Goal: Find contact information: Find contact information

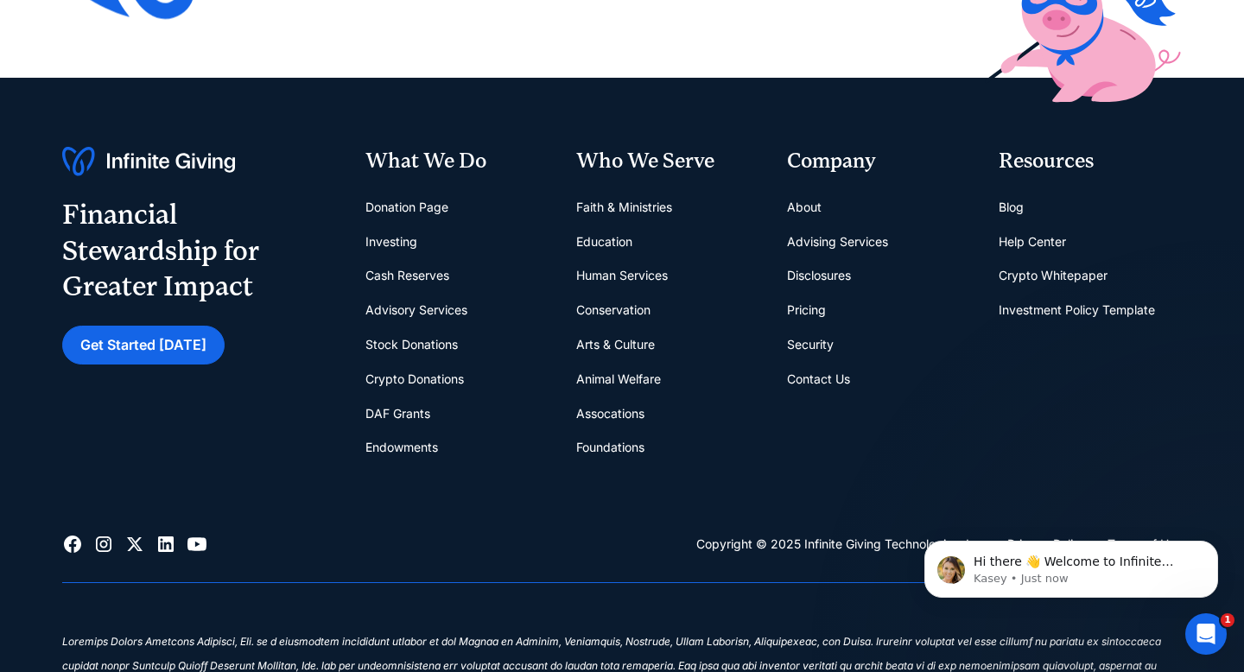
scroll to position [6935, 0]
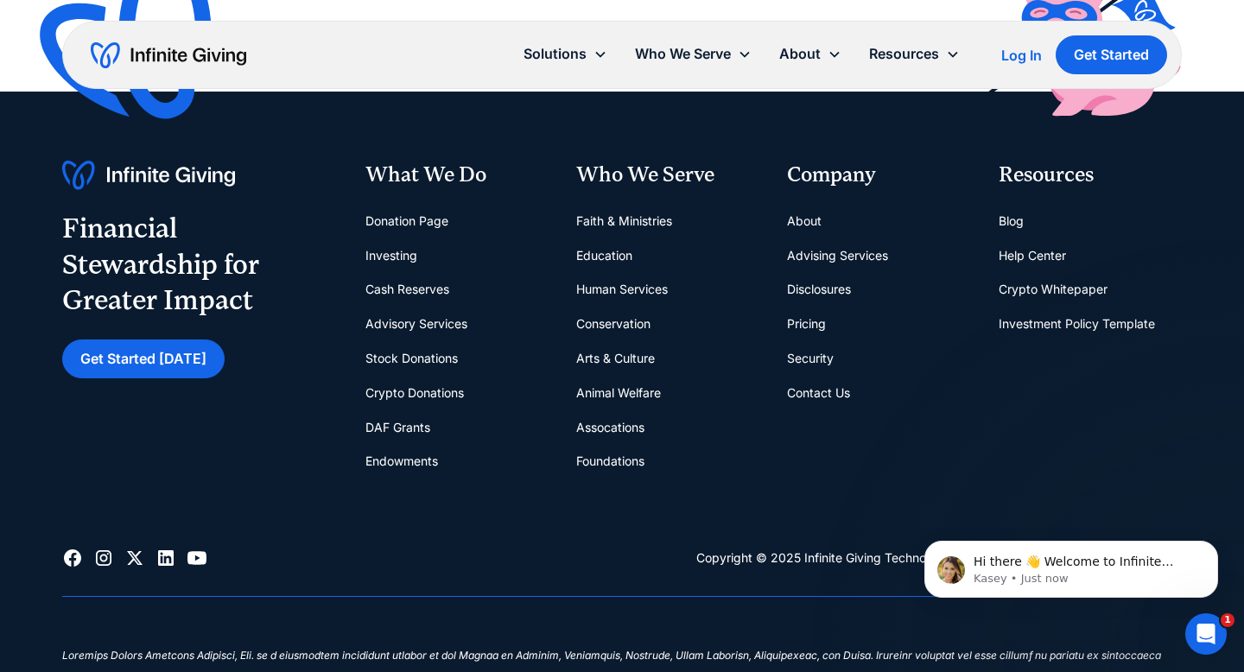
click at [814, 386] on link "Contact Us" at bounding box center [818, 393] width 63 height 35
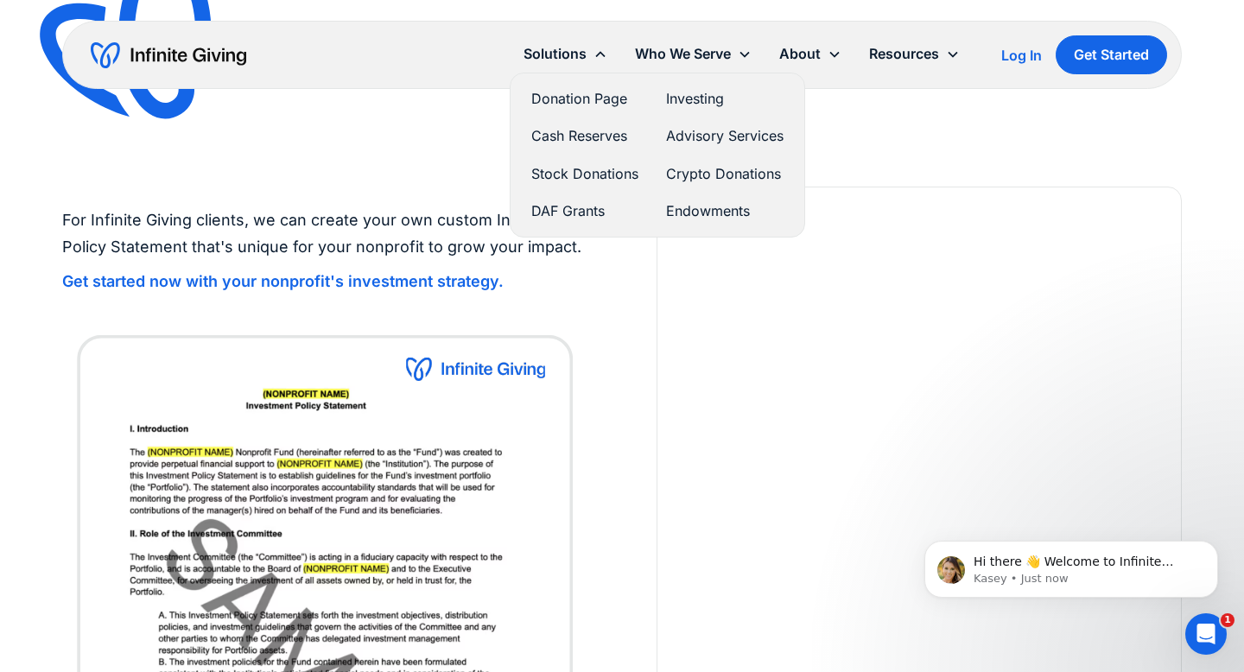
click at [596, 56] on icon at bounding box center [601, 55] width 14 height 14
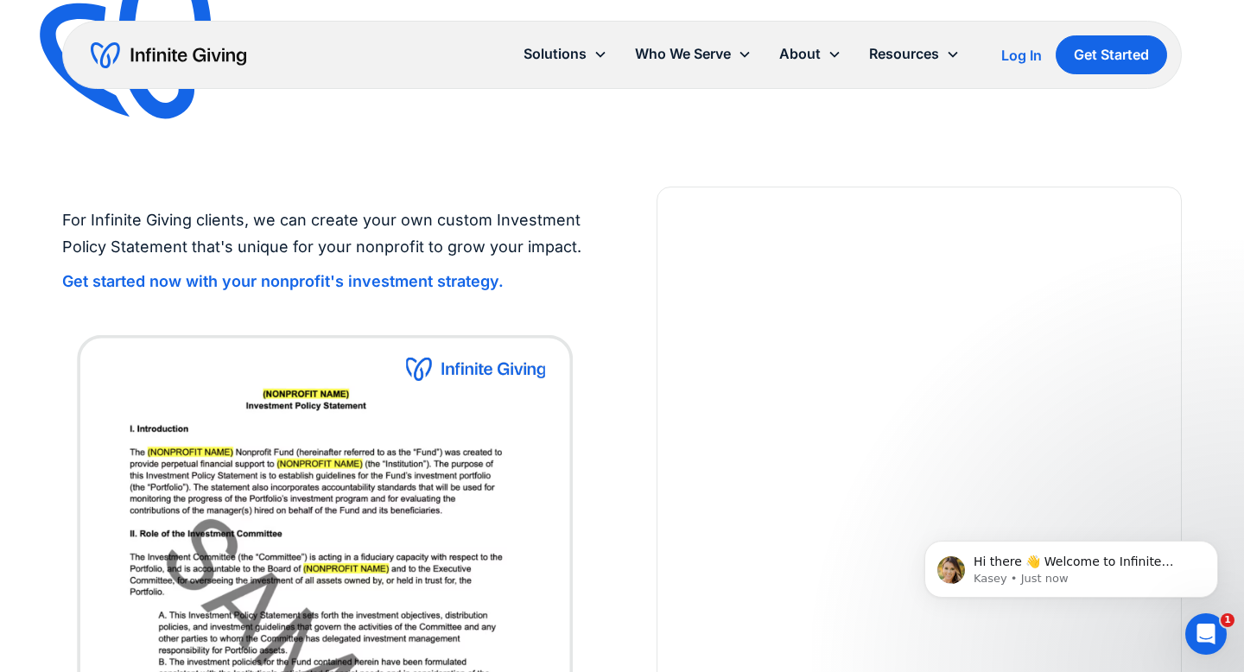
click at [596, 56] on icon at bounding box center [601, 55] width 14 height 14
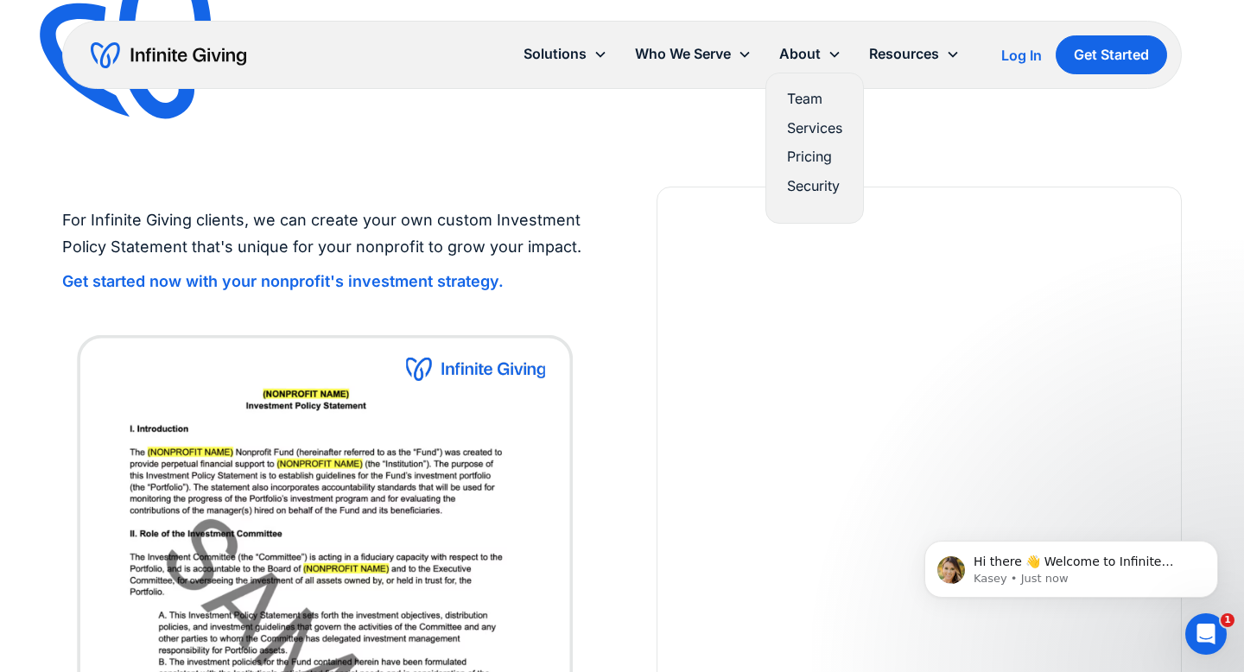
click at [799, 98] on link "Team" at bounding box center [814, 98] width 55 height 23
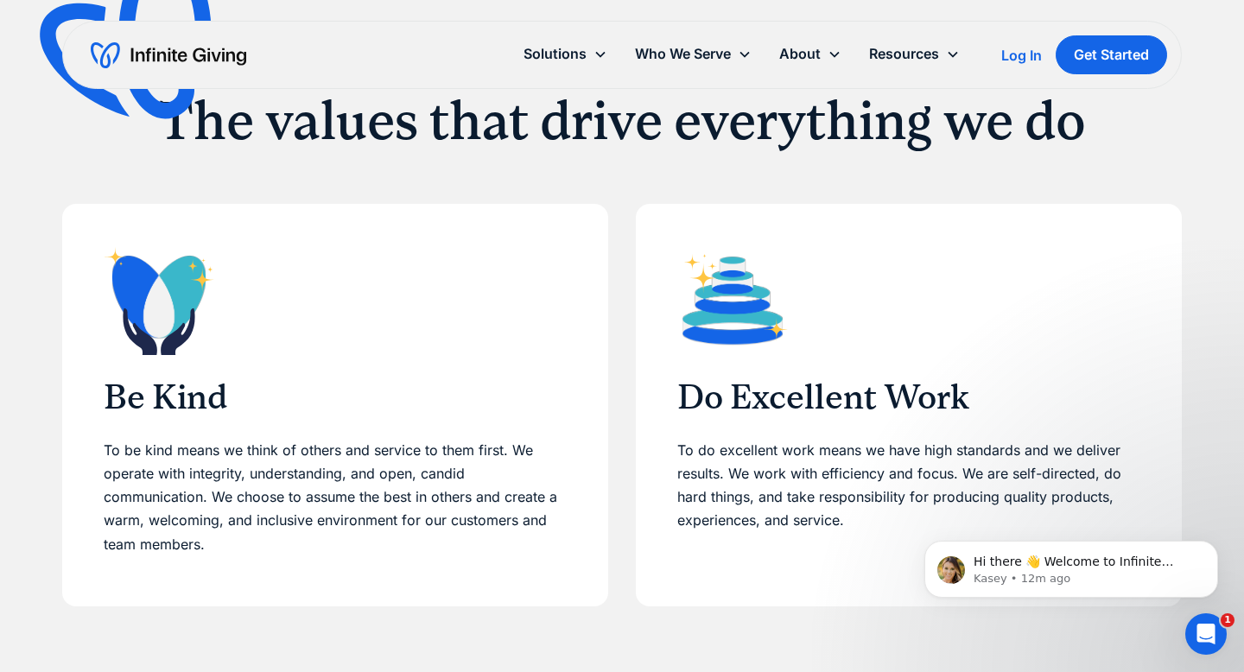
scroll to position [570, 0]
